Goal: Information Seeking & Learning: Learn about a topic

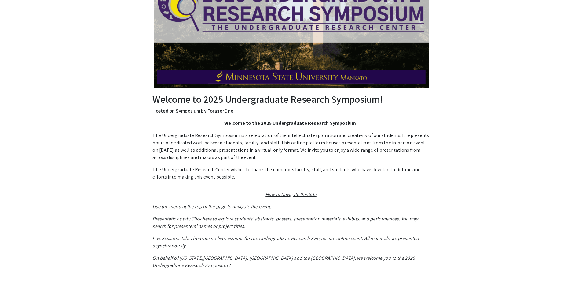
scroll to position [122, 0]
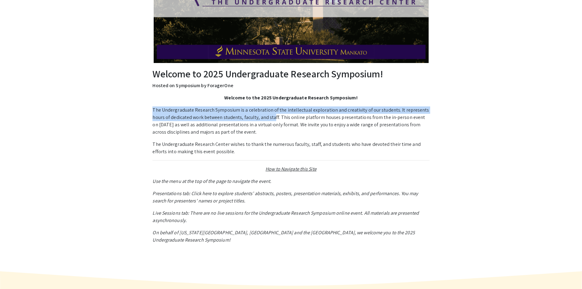
drag, startPoint x: 147, startPoint y: 112, endPoint x: 273, endPoint y: 117, distance: 125.8
click at [273, 117] on div "Welcome to 2025 Undergraduate Research Symposium! Hosted on Symposium by [PERSO…" at bounding box center [291, 88] width 388 height 366
click at [273, 120] on p "The Undergraduate Research Symposium is a celebration of the intellectual explo…" at bounding box center [291, 120] width 277 height 29
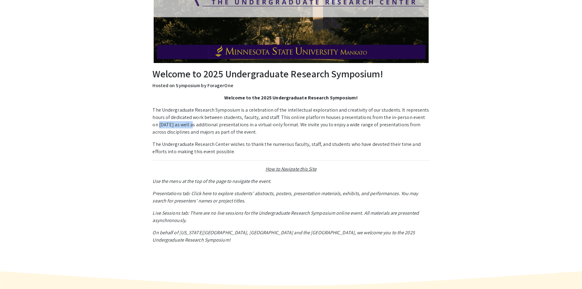
drag, startPoint x: 148, startPoint y: 127, endPoint x: 184, endPoint y: 125, distance: 36.1
click at [184, 125] on div "Welcome to 2025 Undergraduate Research Symposium! Hosted on Symposium by [PERSO…" at bounding box center [291, 88] width 388 height 366
click at [192, 128] on p "The Undergraduate Research Symposium is a celebration of the intellectual explo…" at bounding box center [291, 120] width 277 height 29
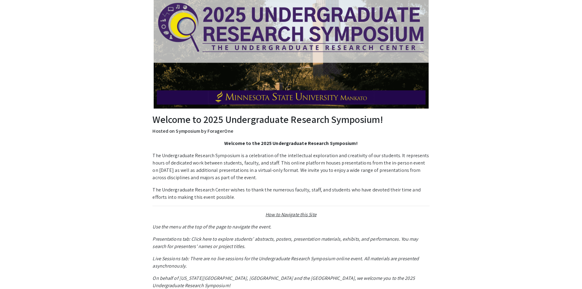
scroll to position [0, 0]
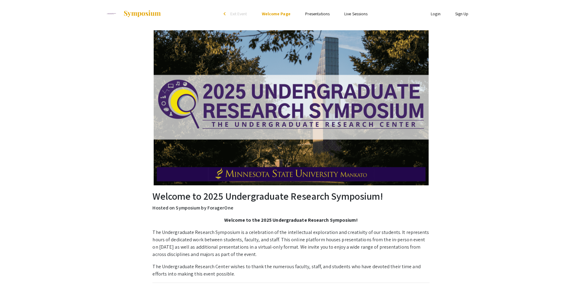
click at [321, 14] on link "Presentations" at bounding box center [317, 14] width 24 height 6
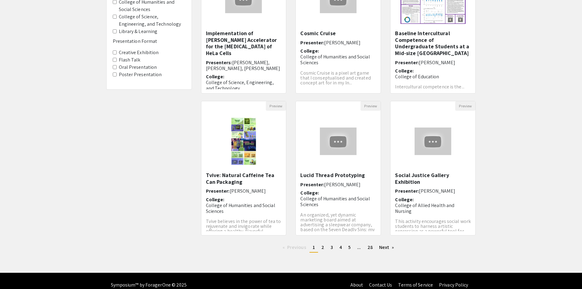
scroll to position [116, 0]
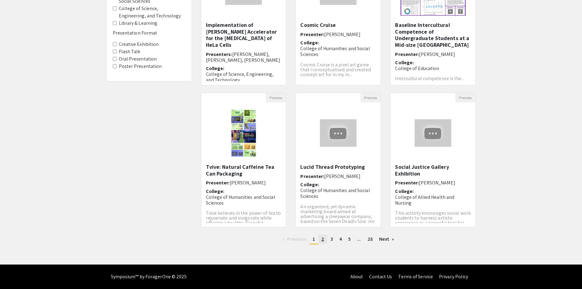
click at [324, 238] on link "page 2" at bounding box center [323, 239] width 9 height 9
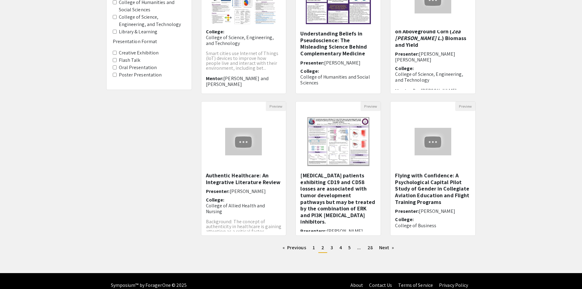
scroll to position [116, 0]
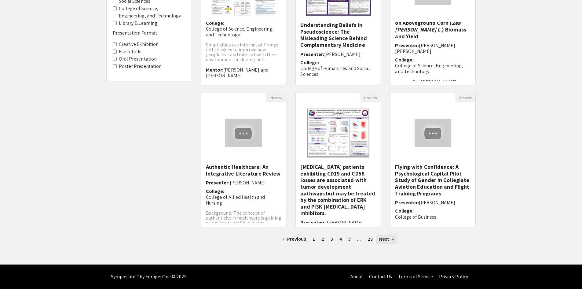
click at [392, 241] on link "Next page" at bounding box center [386, 239] width 21 height 9
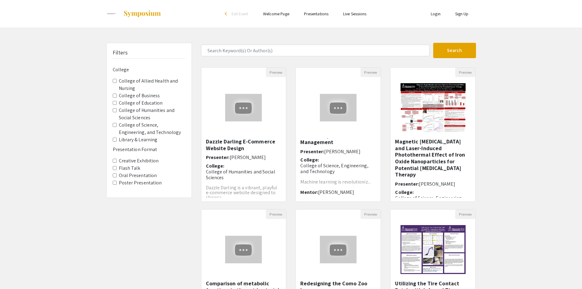
click at [148, 101] on label "College of Education" at bounding box center [141, 102] width 44 height 7
click at [117, 101] on Education "College of Education" at bounding box center [115, 103] width 4 height 4
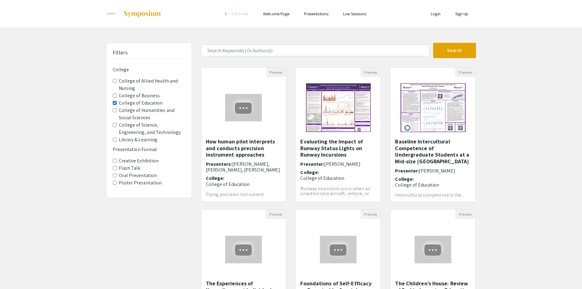
click at [151, 111] on label "College of Humanities and Social Sciences" at bounding box center [152, 114] width 67 height 15
click at [117, 111] on Sciences "College of Humanities and Social Sciences" at bounding box center [115, 110] width 4 height 4
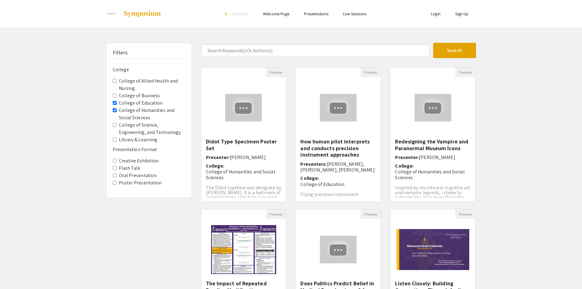
click at [146, 103] on label "College of Education" at bounding box center [141, 102] width 44 height 7
click at [117, 103] on Education "College of Education" at bounding box center [115, 103] width 4 height 4
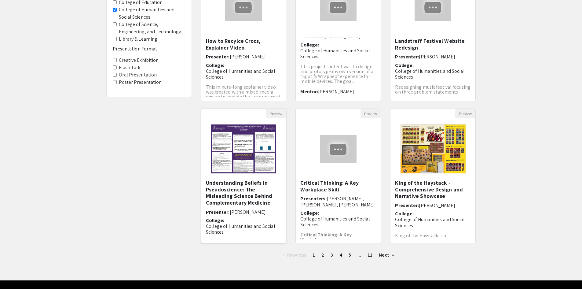
scroll to position [116, 0]
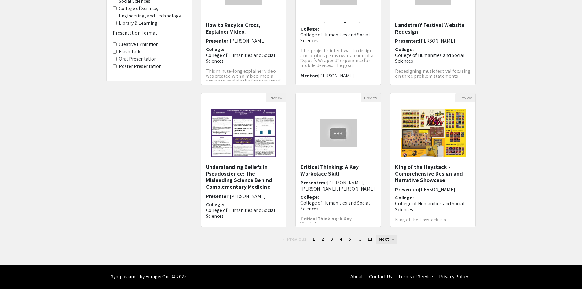
click at [383, 239] on link "Next page" at bounding box center [386, 239] width 21 height 9
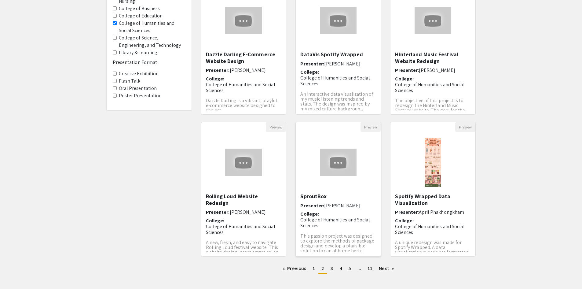
scroll to position [92, 0]
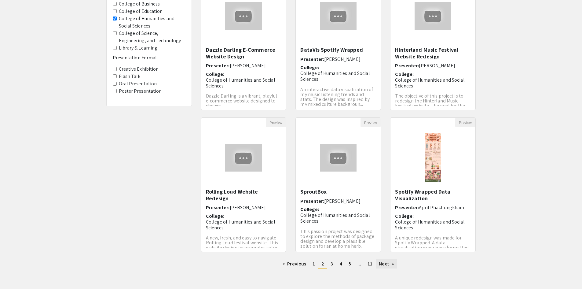
click at [383, 263] on link "Next page" at bounding box center [386, 263] width 21 height 9
